Goal: Transaction & Acquisition: Purchase product/service

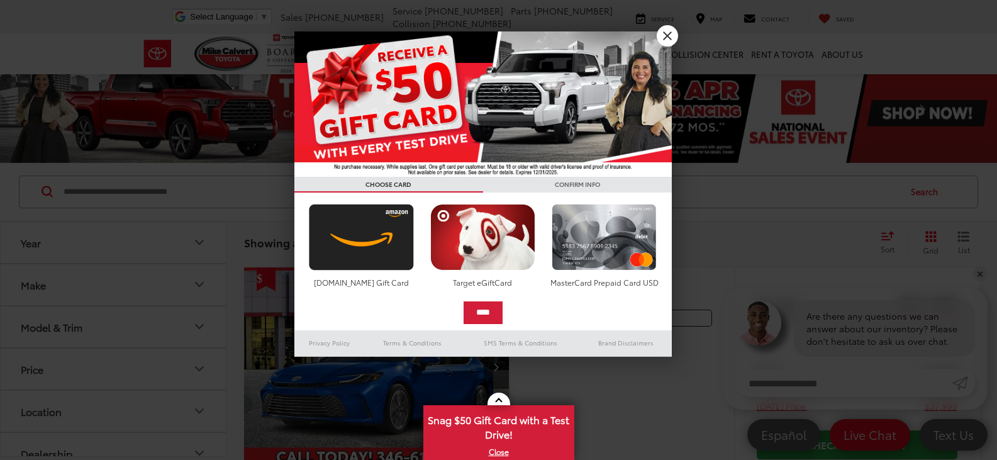
click at [35, 245] on div at bounding box center [498, 230] width 997 height 460
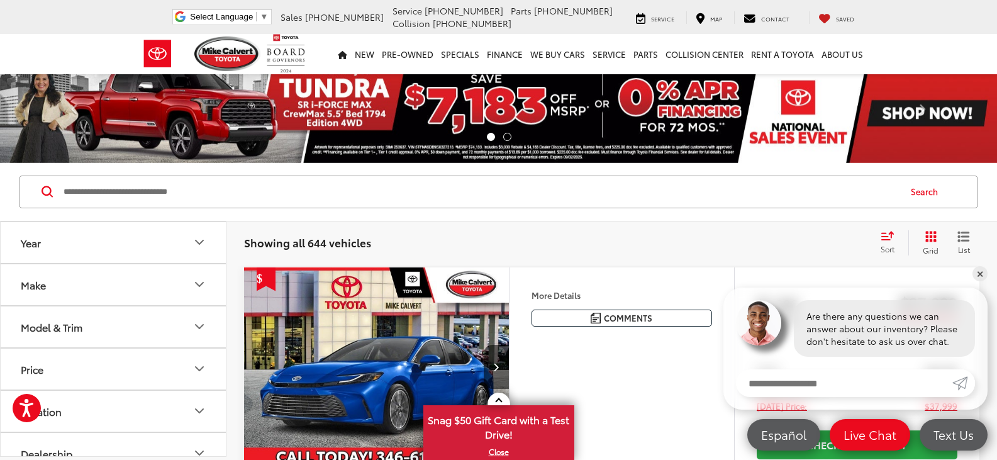
click at [60, 290] on button "Make" at bounding box center [114, 284] width 227 height 41
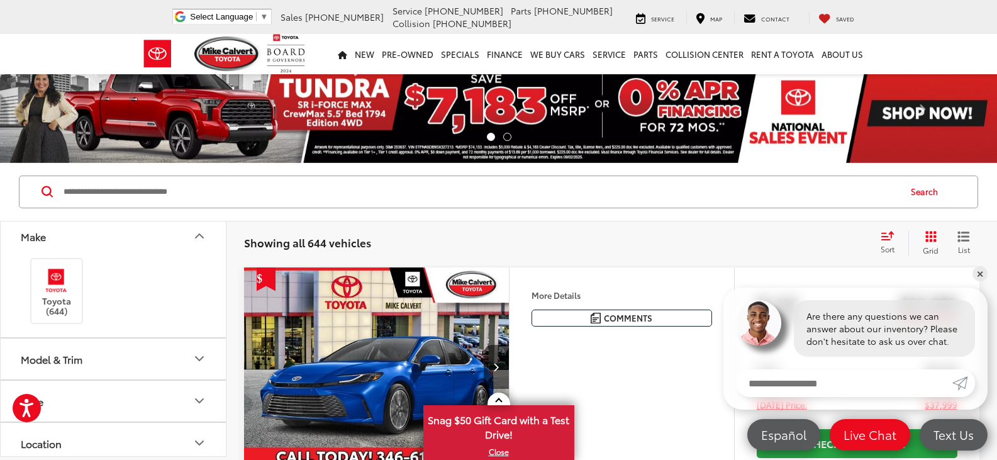
scroll to position [63, 0]
click at [70, 349] on div "Model & Trim" at bounding box center [52, 345] width 62 height 12
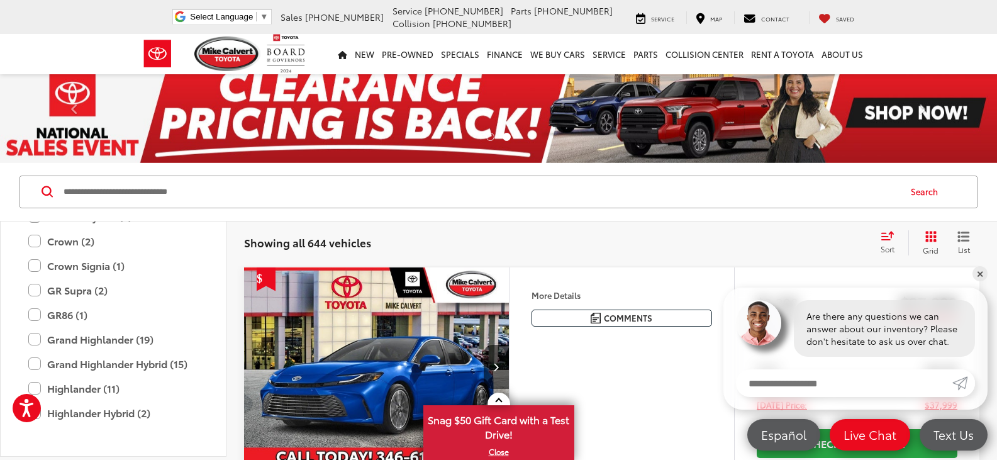
scroll to position [496, 0]
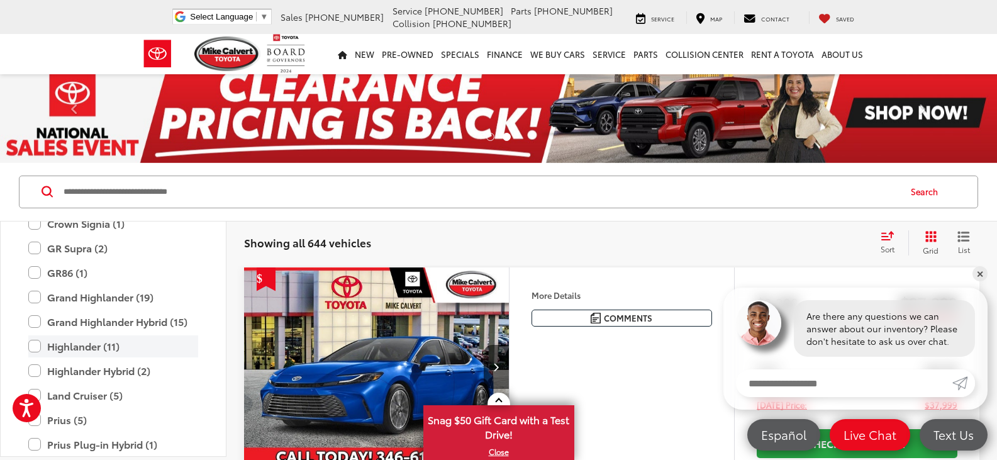
click at [73, 348] on label "Highlander (11)" at bounding box center [113, 346] width 170 height 22
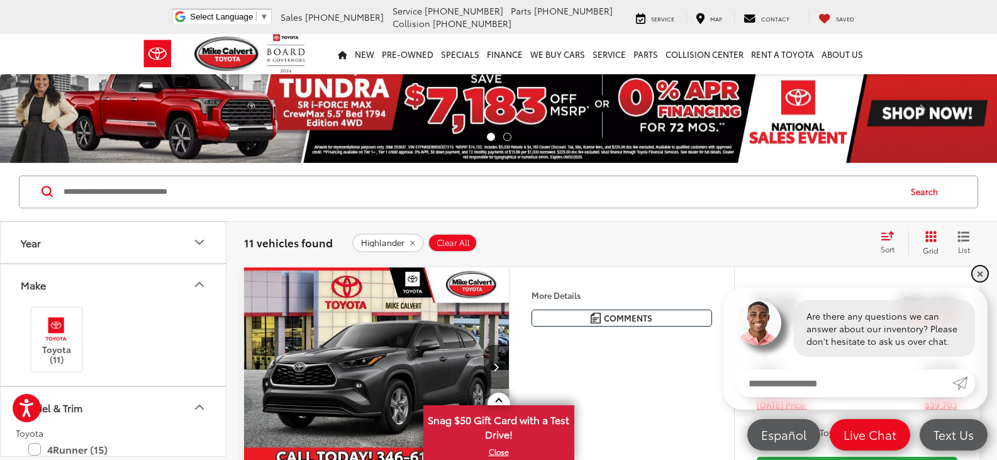
click at [982, 269] on link "✕" at bounding box center [980, 273] width 15 height 15
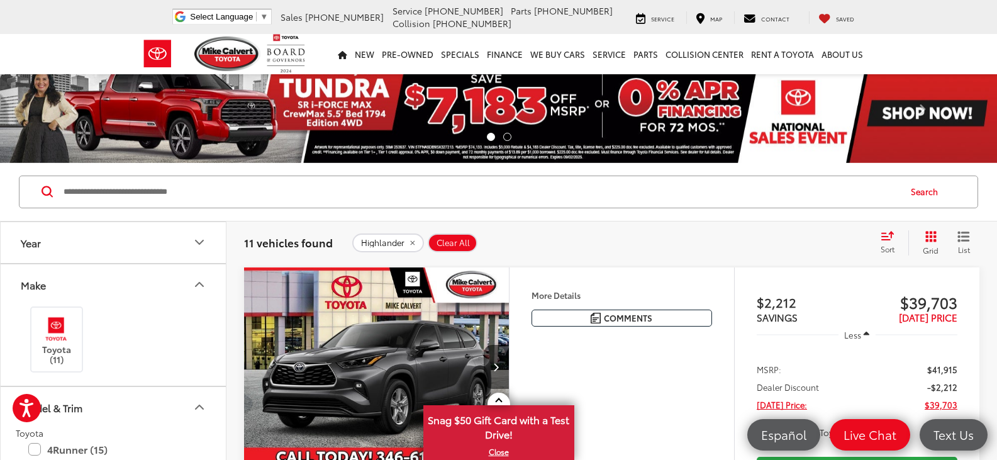
scroll to position [63, 0]
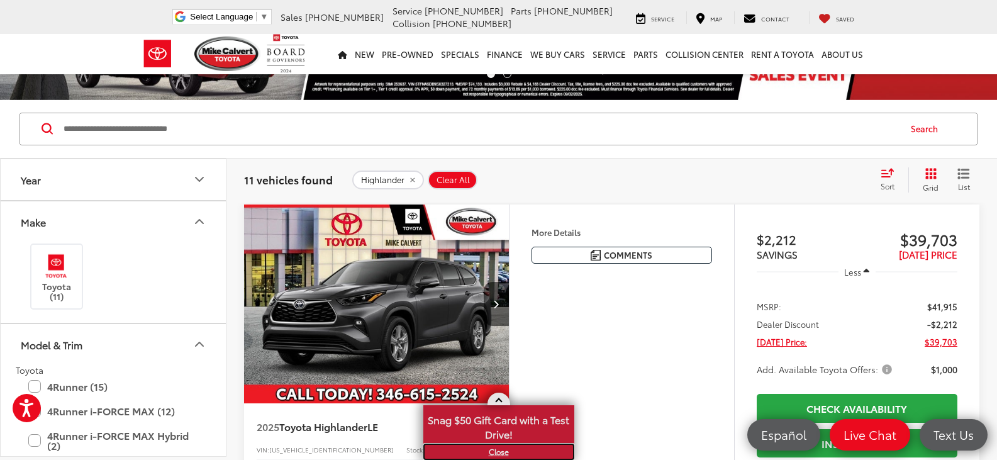
click at [494, 454] on link "X" at bounding box center [499, 452] width 149 height 14
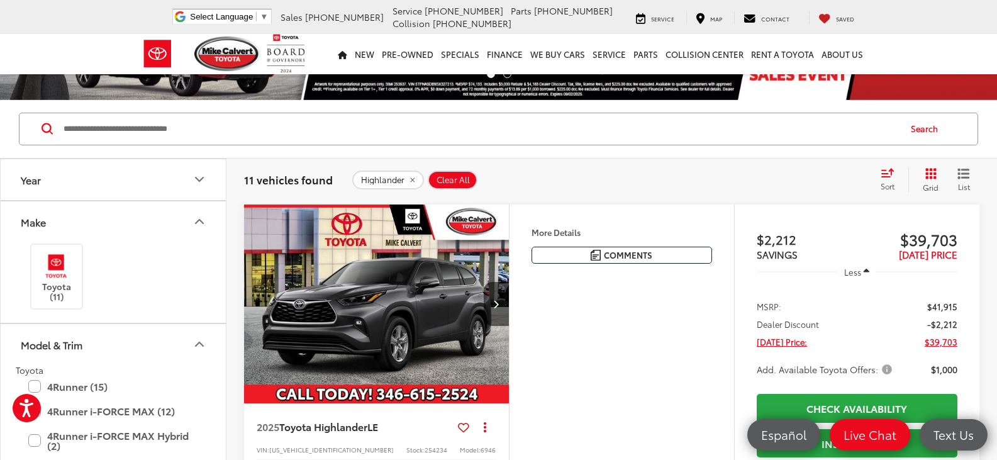
scroll to position [126, 0]
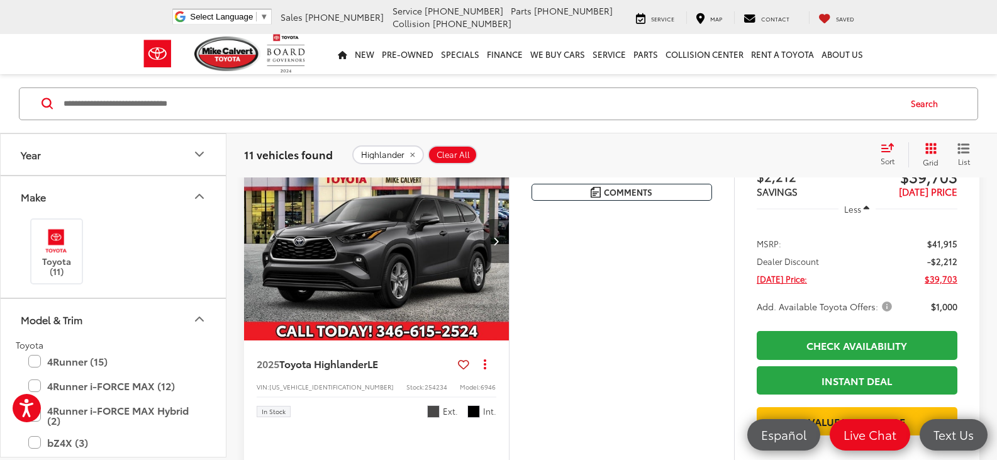
click at [499, 241] on icon "Next image" at bounding box center [496, 241] width 6 height 9
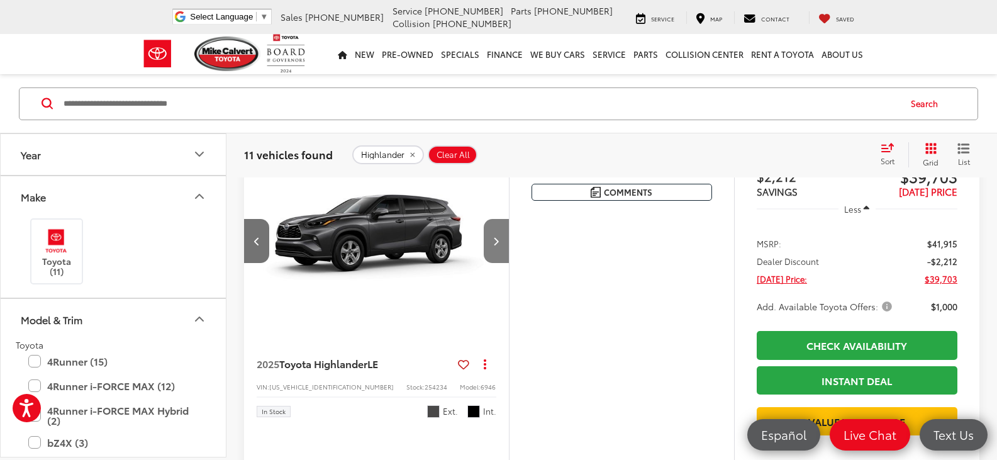
click at [499, 241] on icon "Next image" at bounding box center [496, 241] width 6 height 9
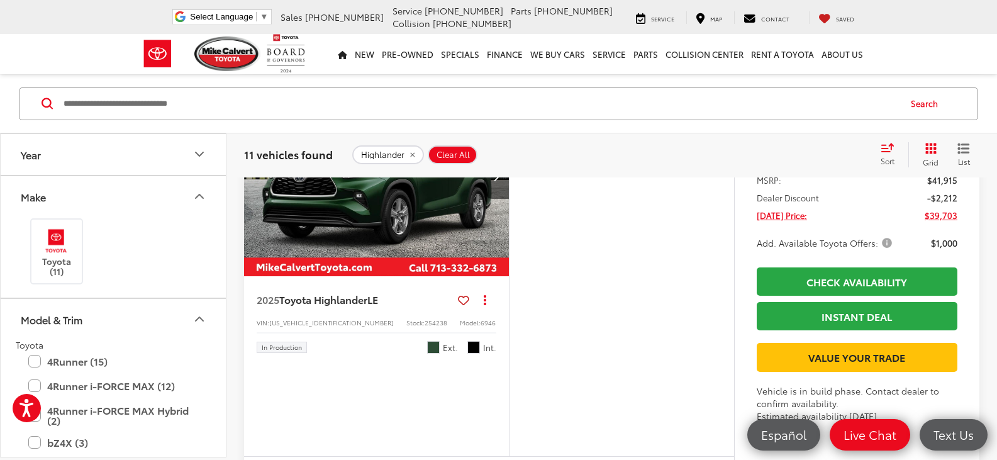
scroll to position [1070, 0]
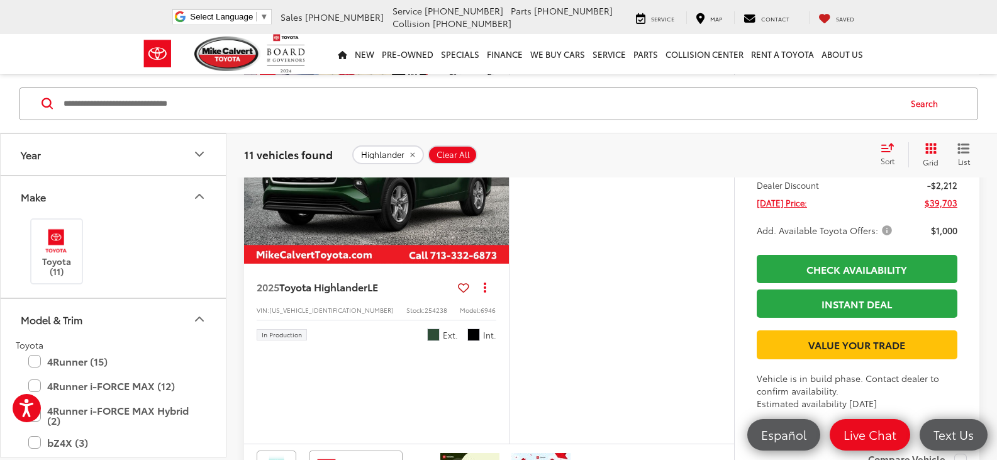
click at [497, 169] on icon "Next image" at bounding box center [496, 164] width 6 height 9
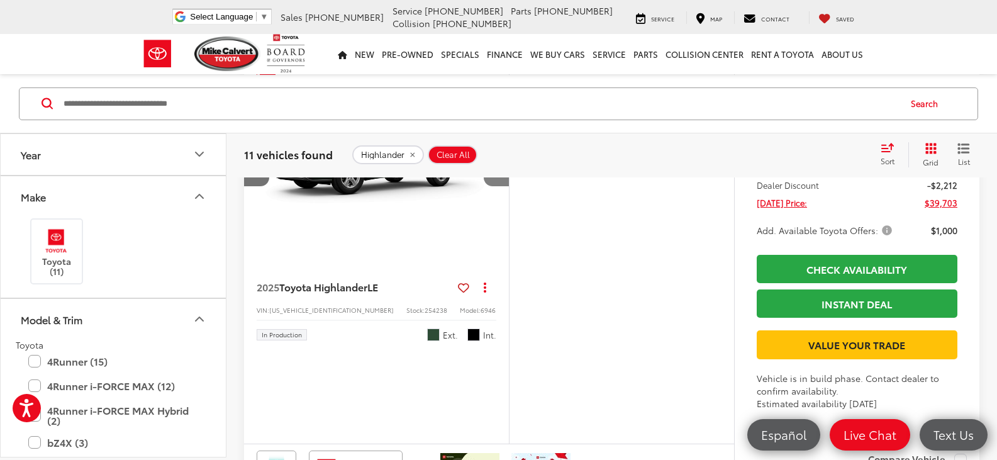
click at [497, 169] on icon "Next image" at bounding box center [496, 164] width 6 height 9
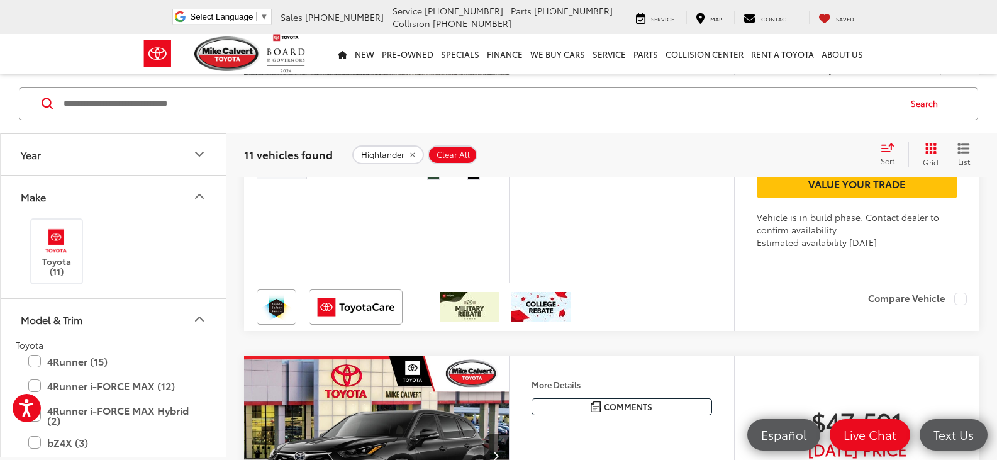
scroll to position [0, 0]
